Goal: Submit feedback/report problem

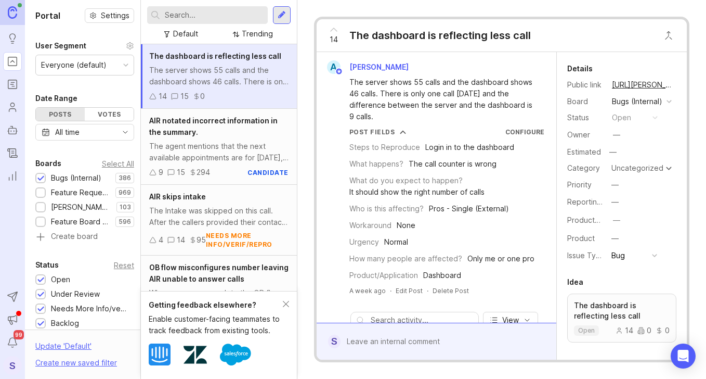
click at [621, 334] on div "14" at bounding box center [625, 330] width 18 height 7
click at [430, 342] on div at bounding box center [444, 341] width 207 height 20
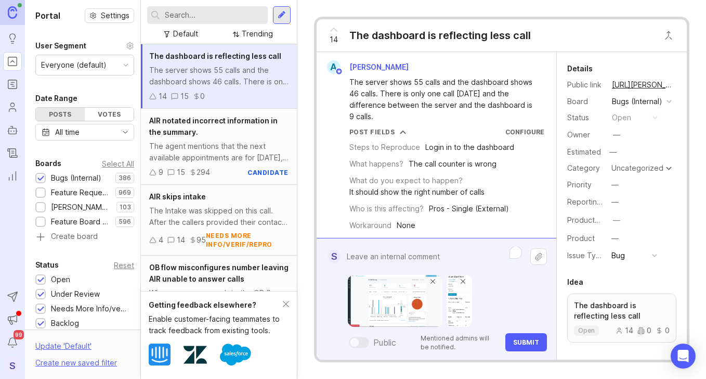
paste textarea "Blue Journeys"
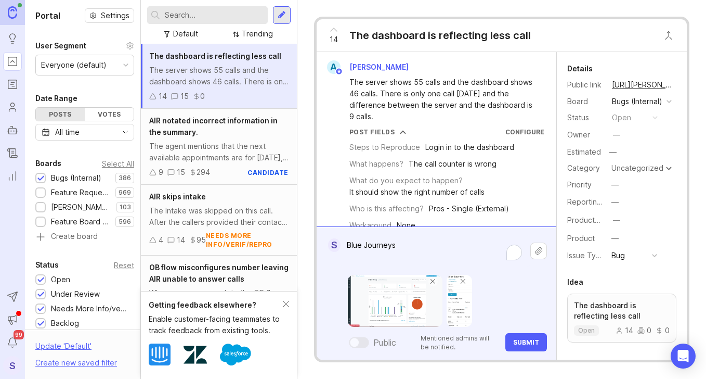
paste textarea "[URL][PERSON_NAME]"
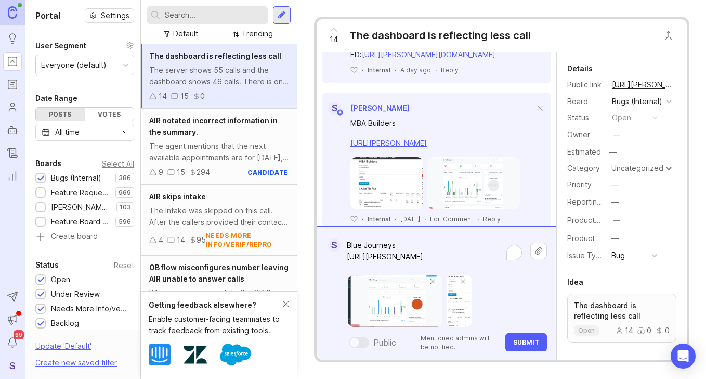
scroll to position [2201, 0]
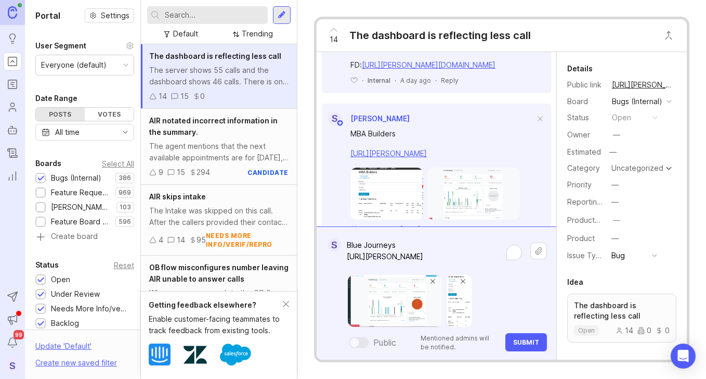
type textarea "Blue Journeys [URL][PERSON_NAME]"
click at [522, 340] on span "Submit" at bounding box center [526, 342] width 26 height 8
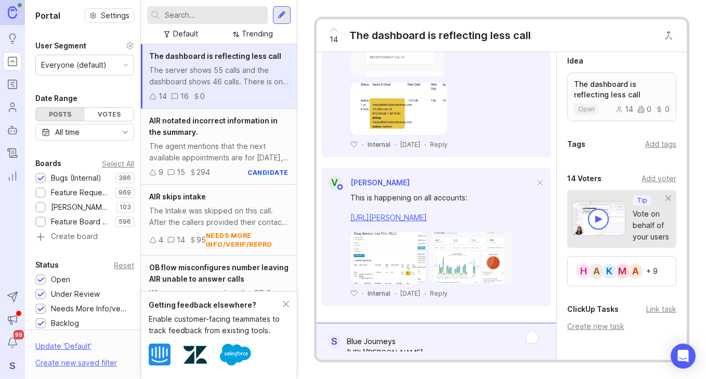
scroll to position [218, 0]
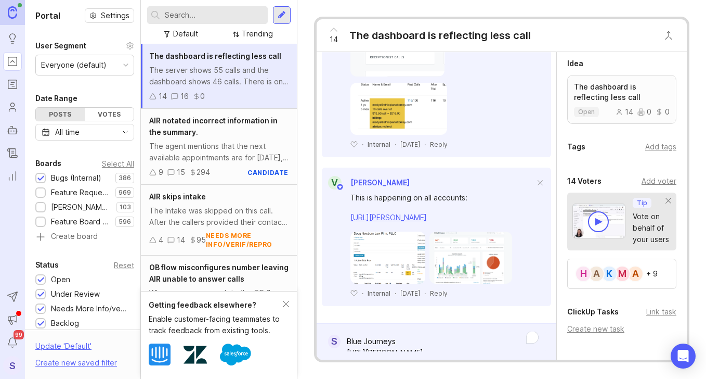
click at [652, 187] on div "Add voter" at bounding box center [659, 180] width 35 height 11
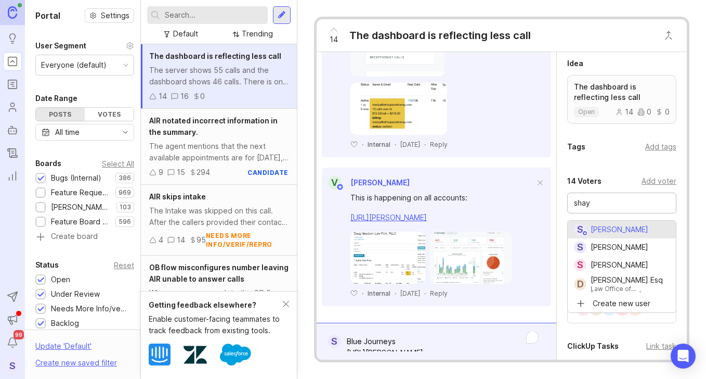
type input "[PERSON_NAME]"
